Goal: Task Accomplishment & Management: Use online tool/utility

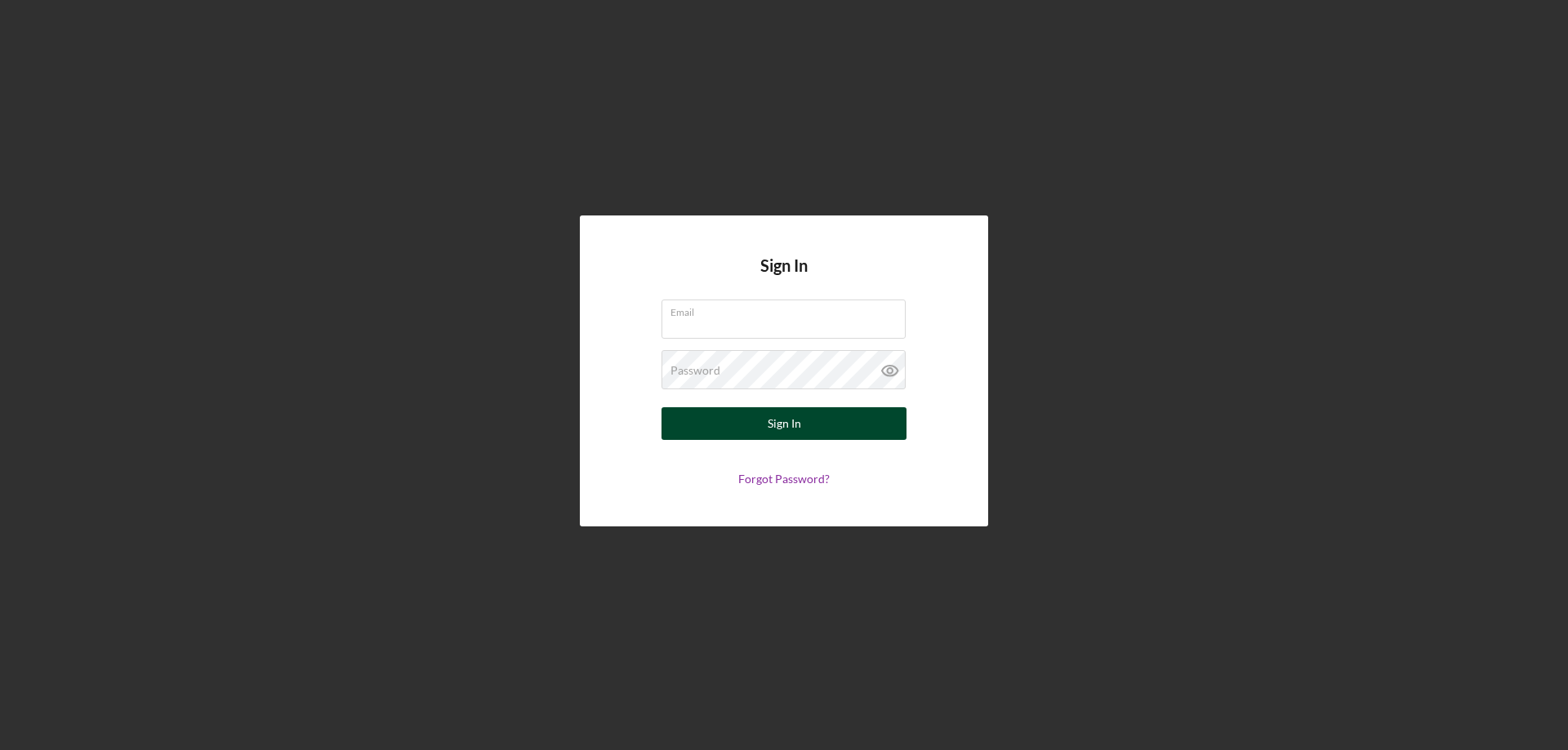
type input "[PERSON_NAME][EMAIL_ADDRESS][PERSON_NAME][DOMAIN_NAME]"
click at [776, 421] on div "Sign In" at bounding box center [784, 424] width 34 height 33
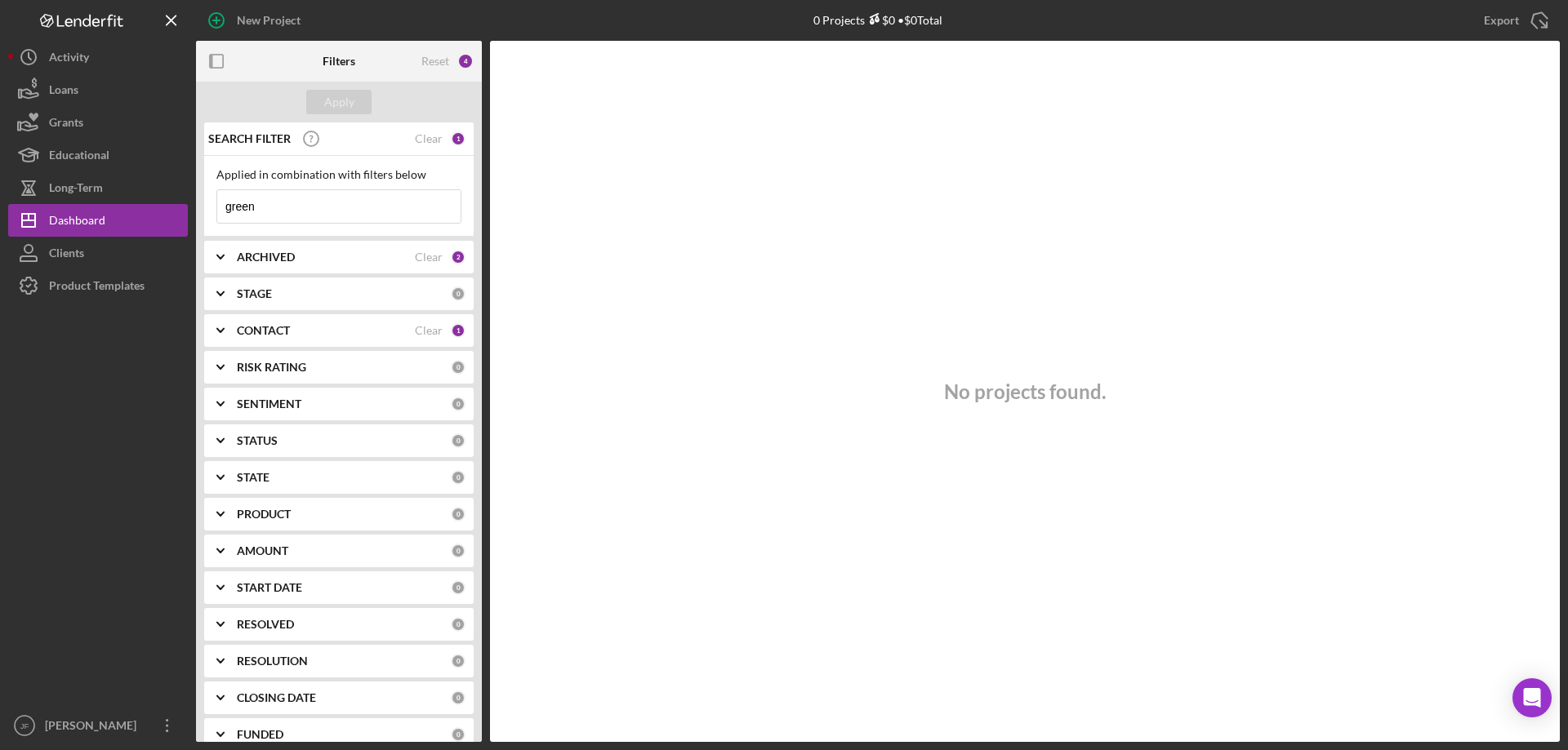
click at [319, 201] on input "green" at bounding box center [338, 207] width 243 height 33
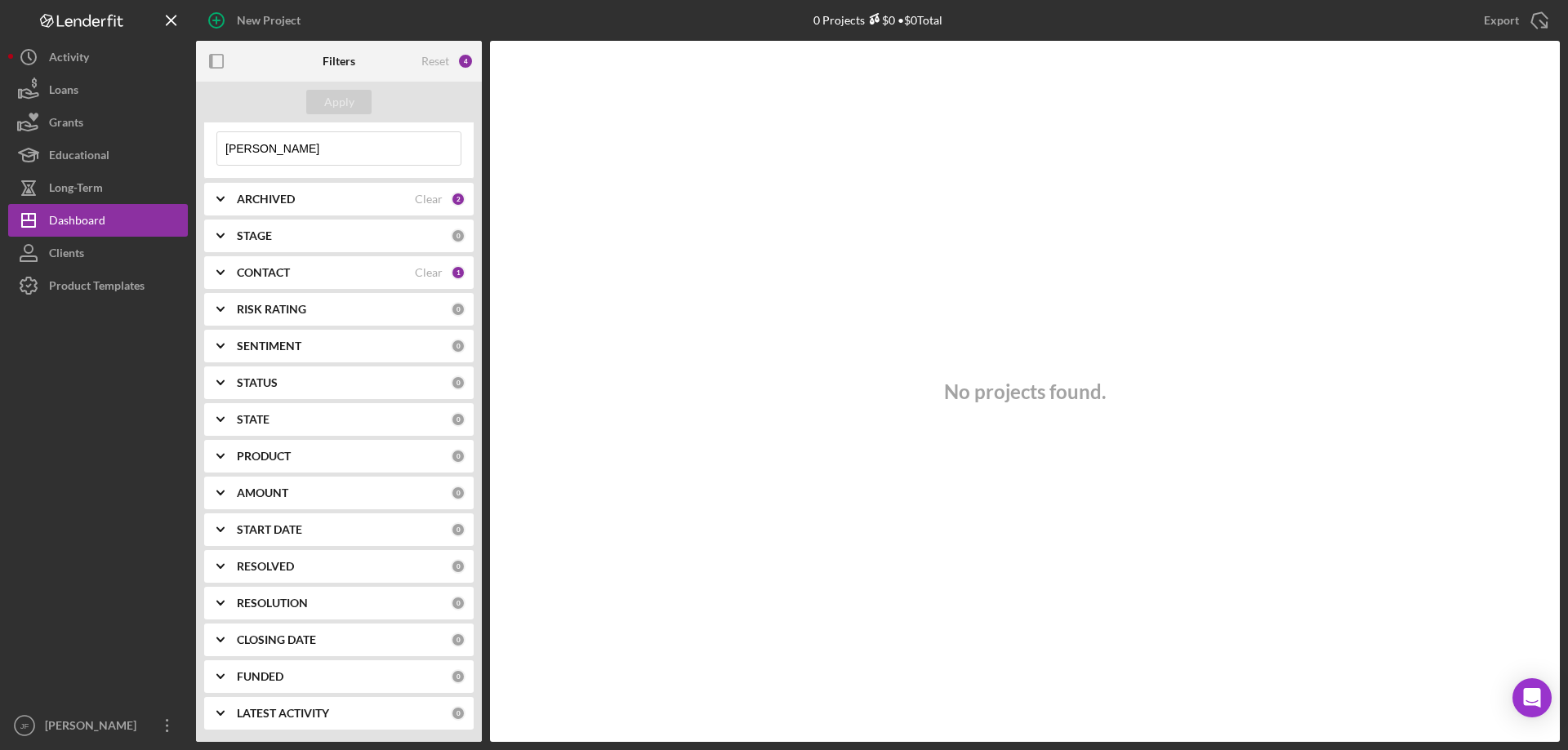
click at [355, 154] on input "[PERSON_NAME]" at bounding box center [338, 149] width 243 height 33
type input "[PERSON_NAME]"
click at [442, 274] on div "CONTACT Clear 1" at bounding box center [351, 272] width 228 height 15
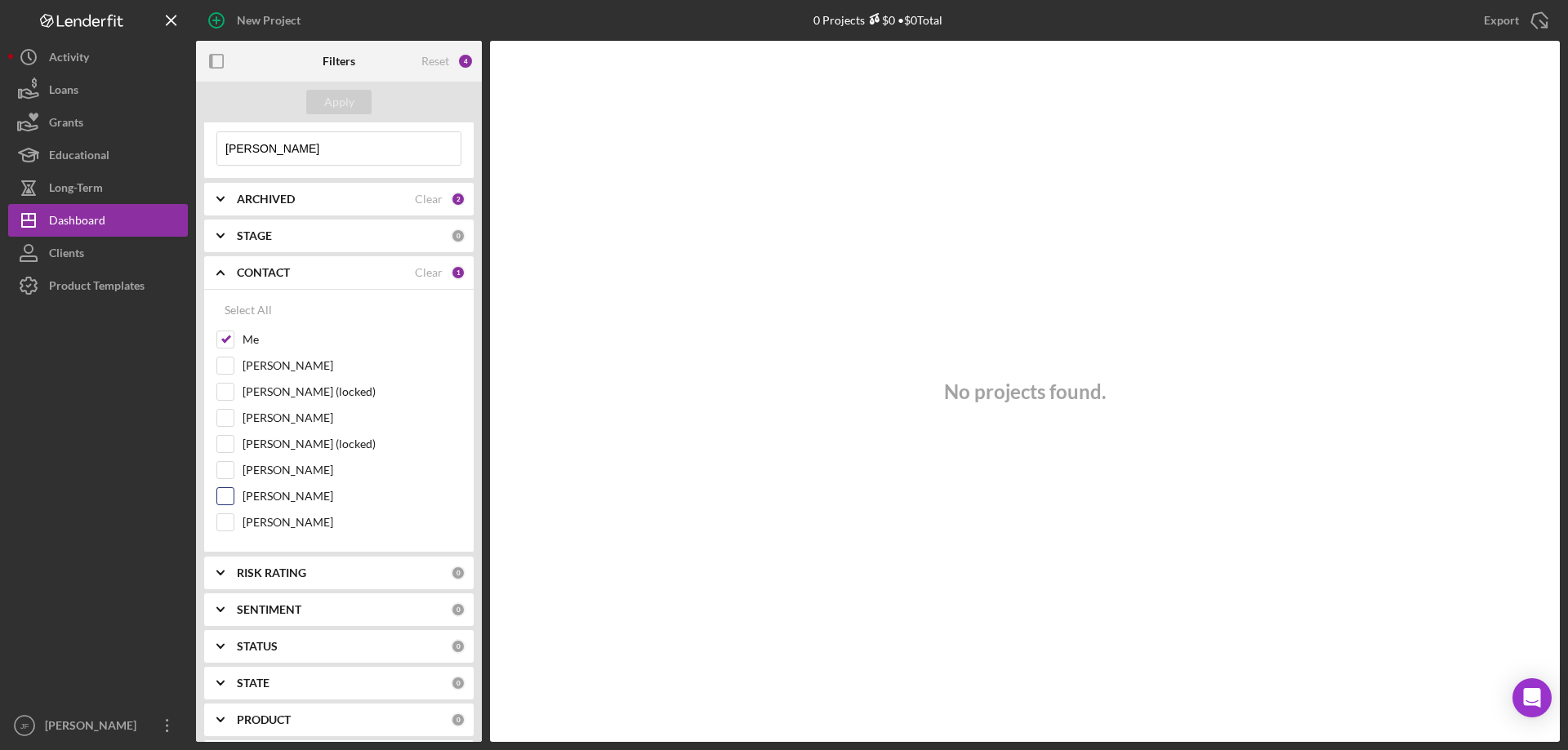
click at [231, 495] on input "[PERSON_NAME]" at bounding box center [225, 496] width 16 height 16
checkbox input "true"
click at [226, 475] on input "[PERSON_NAME]" at bounding box center [225, 470] width 16 height 16
checkbox input "true"
click at [343, 97] on div "Apply" at bounding box center [339, 102] width 30 height 24
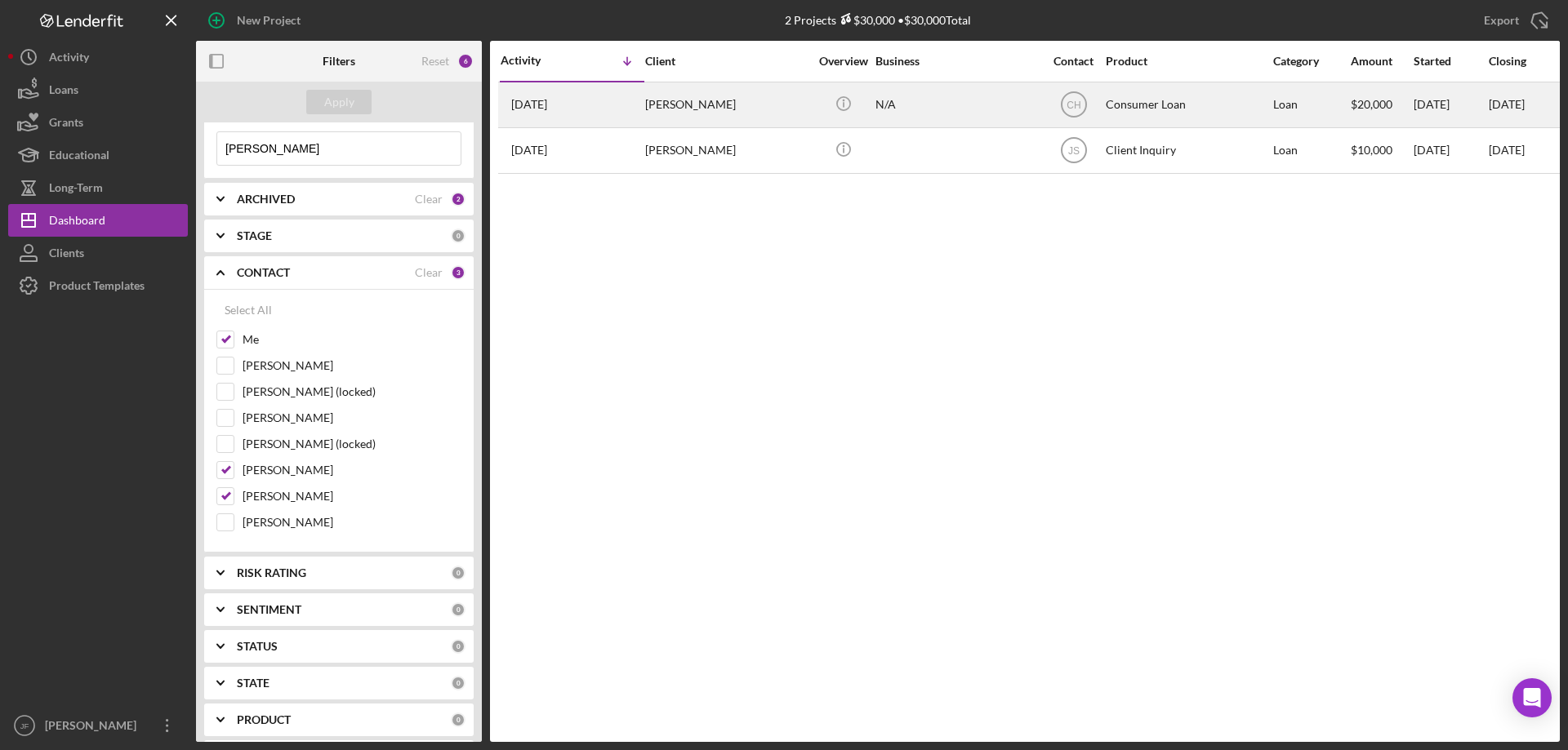
click at [688, 103] on div "[PERSON_NAME]" at bounding box center [727, 105] width 164 height 44
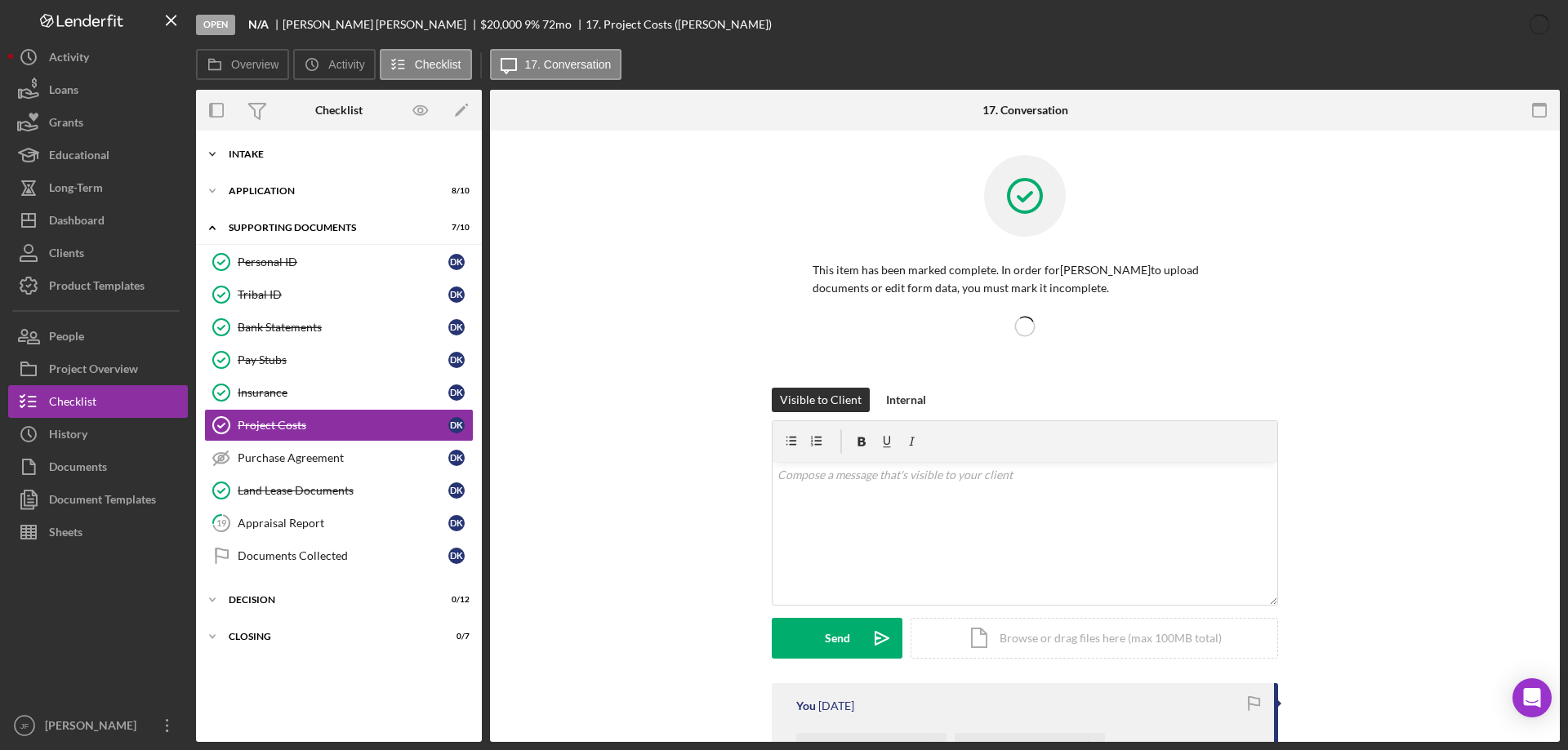
click at [321, 151] on div "Intake" at bounding box center [345, 154] width 232 height 10
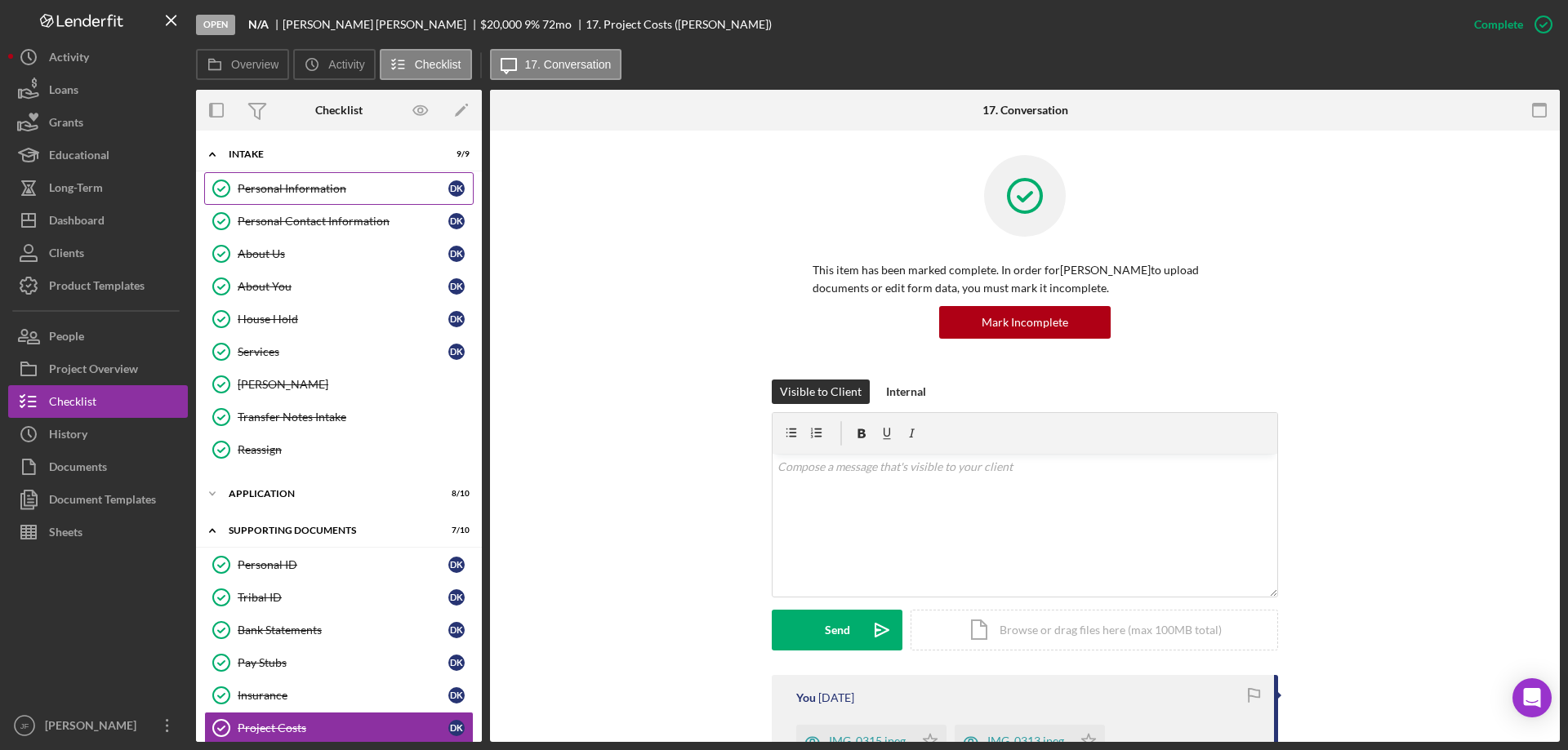
click at [338, 196] on link "Personal Information Personal Information D K" at bounding box center [339, 189] width 269 height 33
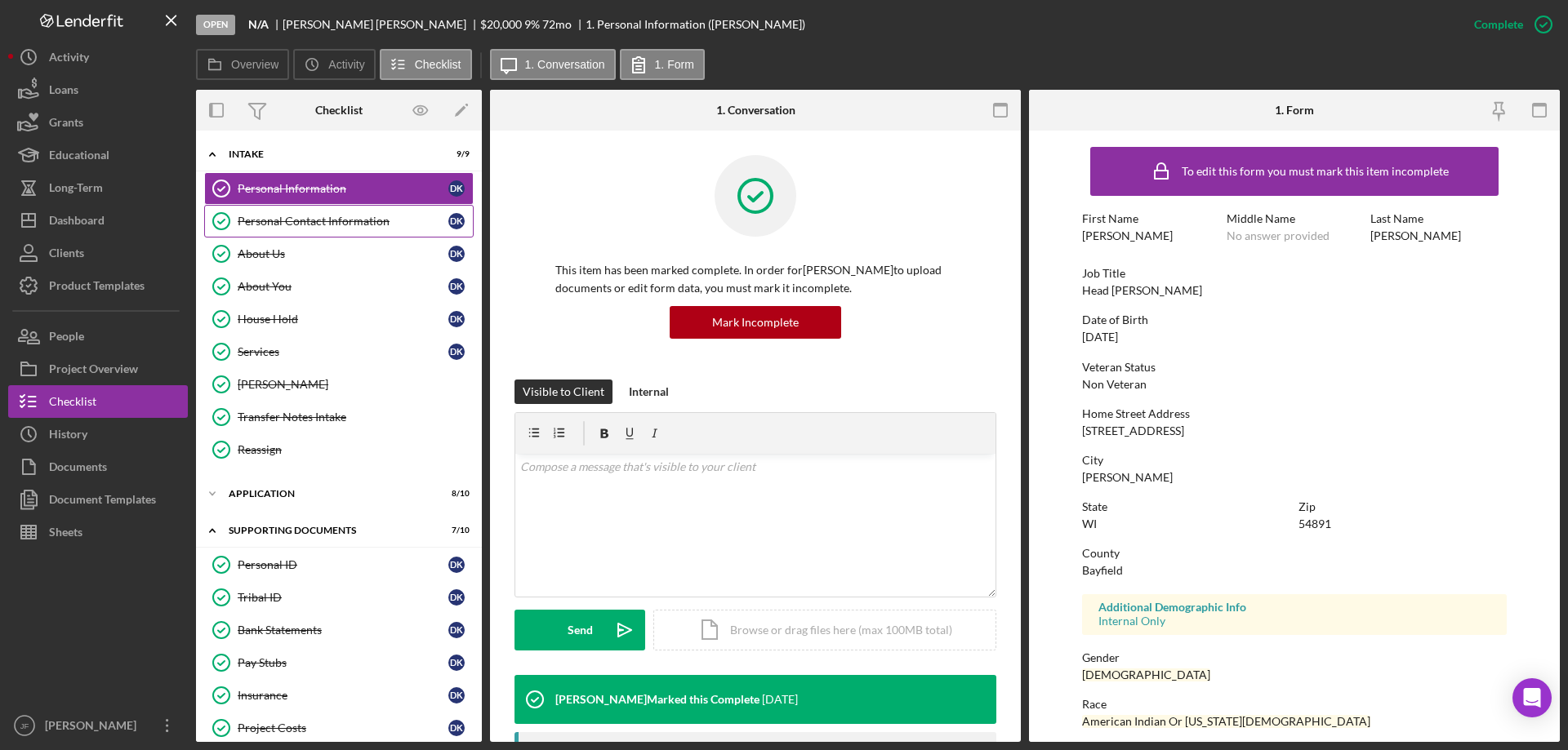
click at [305, 223] on div "Personal Contact Information" at bounding box center [344, 222] width 211 height 14
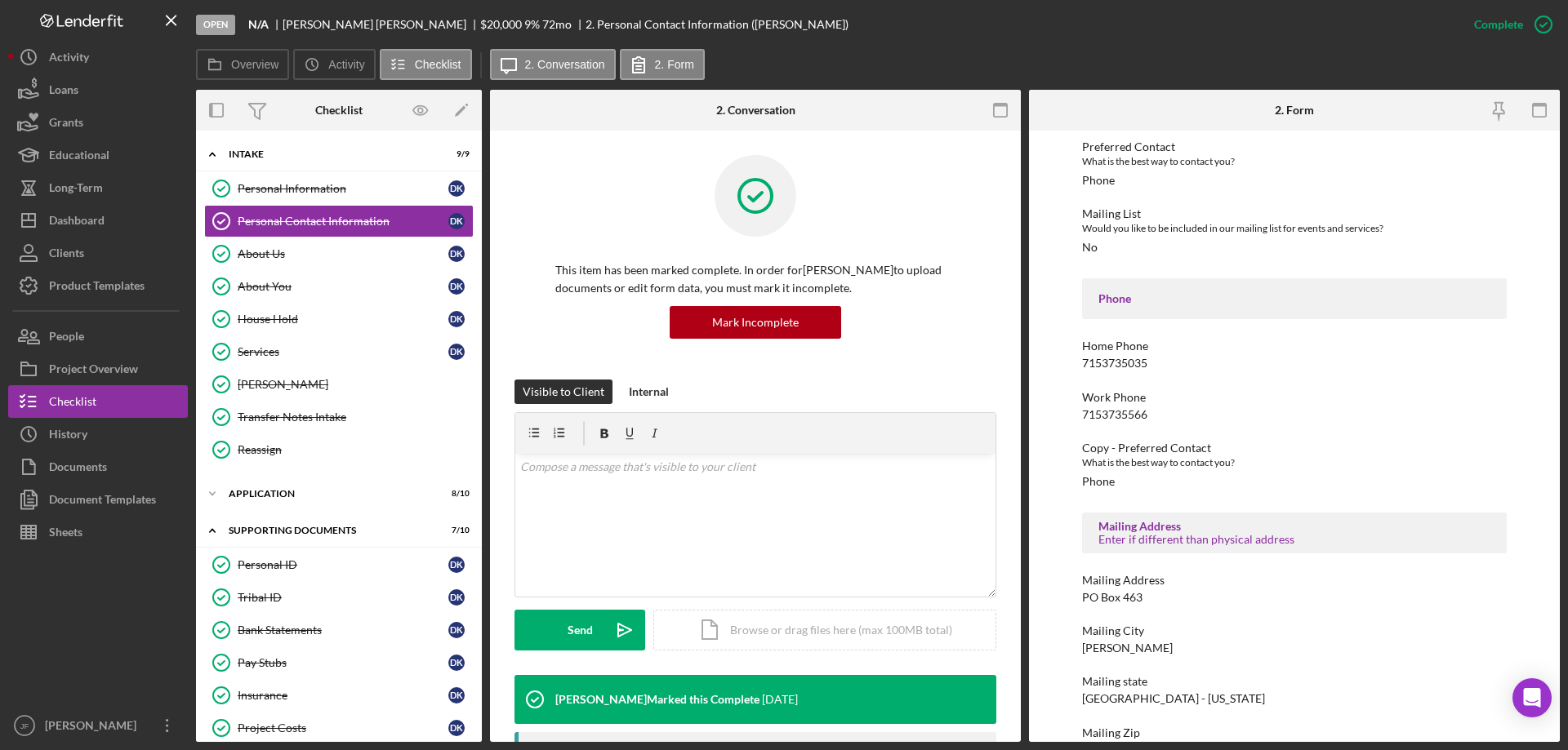
scroll to position [164, 0]
